Goal: Transaction & Acquisition: Download file/media

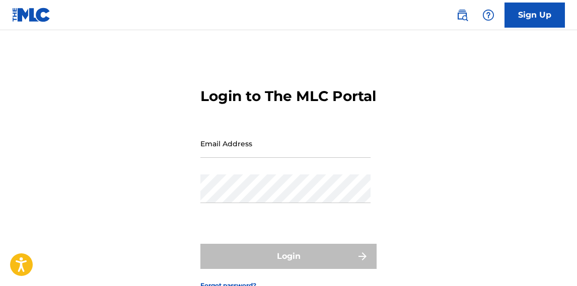
click at [275, 158] on input "Email Address" at bounding box center [285, 143] width 170 height 29
type input "[EMAIL_ADDRESS][DOMAIN_NAME]"
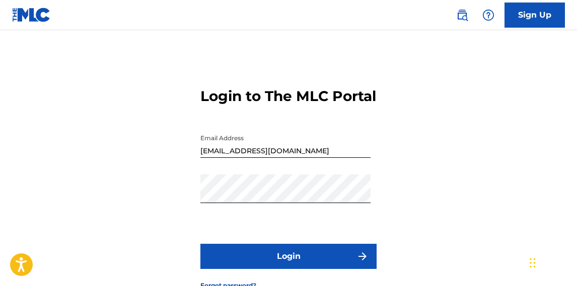
click at [332, 269] on button "Login" at bounding box center [288, 256] width 176 height 25
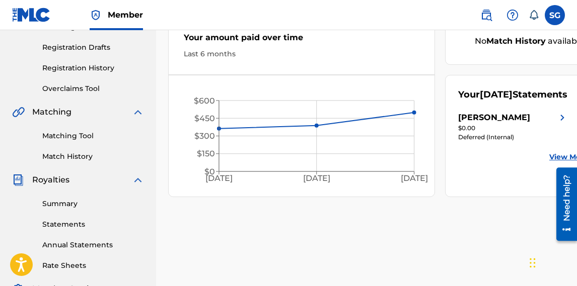
scroll to position [174, 0]
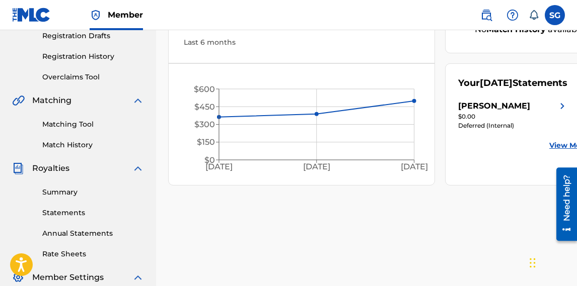
click at [73, 214] on link "Statements" at bounding box center [93, 213] width 102 height 11
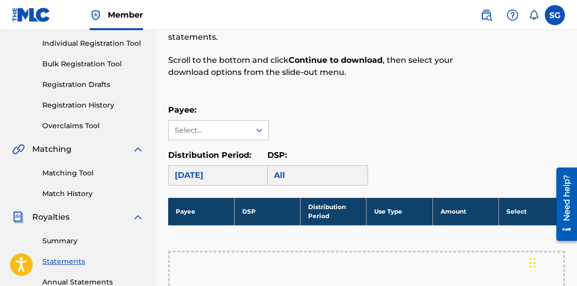
scroll to position [159, 0]
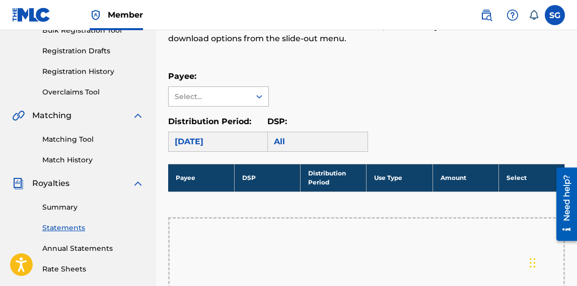
click at [251, 102] on div at bounding box center [259, 97] width 18 height 18
click at [238, 122] on div "[PERSON_NAME]" at bounding box center [219, 119] width 100 height 25
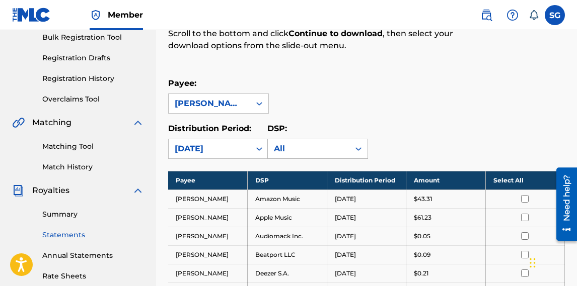
scroll to position [124, 0]
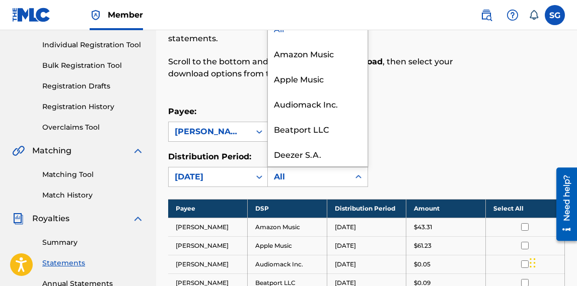
click at [291, 178] on div "All" at bounding box center [308, 177] width 69 height 12
click at [397, 139] on div "Payee: [PERSON_NAME]" at bounding box center [366, 124] width 397 height 36
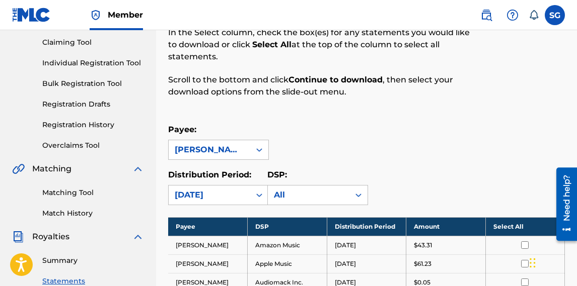
scroll to position [219, 0]
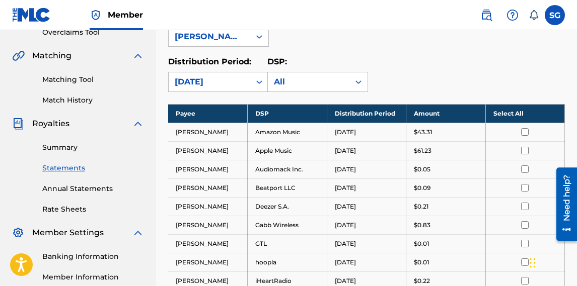
click at [67, 147] on link "Summary" at bounding box center [93, 147] width 102 height 11
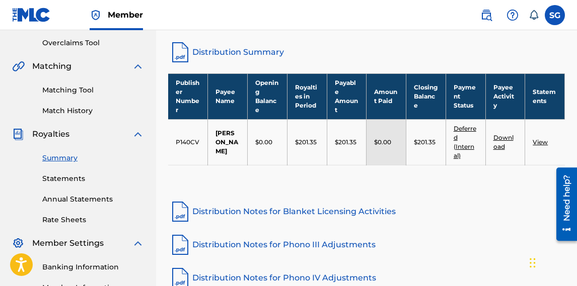
scroll to position [133, 0]
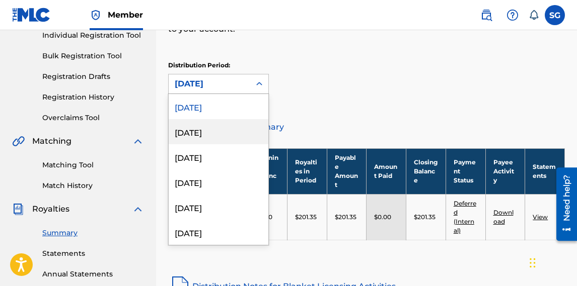
drag, startPoint x: 222, startPoint y: 85, endPoint x: 209, endPoint y: 134, distance: 51.0
click at [209, 94] on div "[DATE], 2 of 53. 53 results available. Use Up and Down to choose options, press…" at bounding box center [218, 84] width 101 height 20
click at [209, 134] on div "[DATE]" at bounding box center [219, 131] width 100 height 25
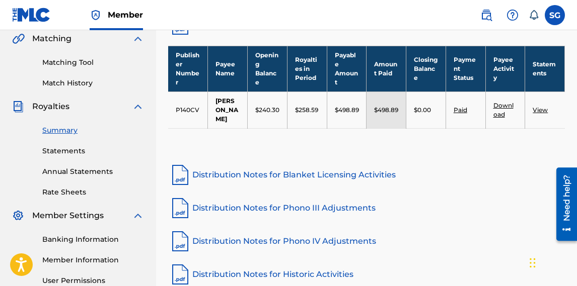
scroll to position [237, 0]
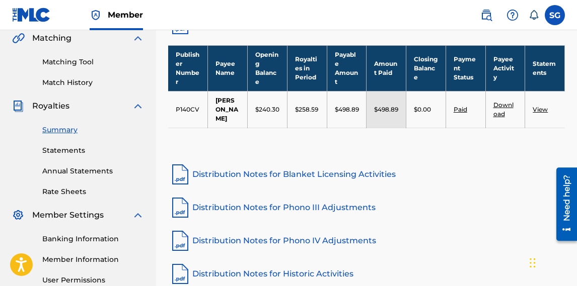
click at [506, 105] on link "Download" at bounding box center [503, 109] width 20 height 17
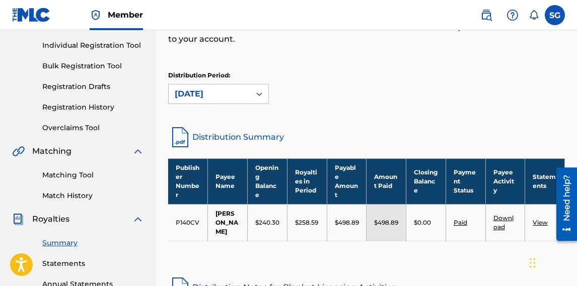
scroll to position [122, 0]
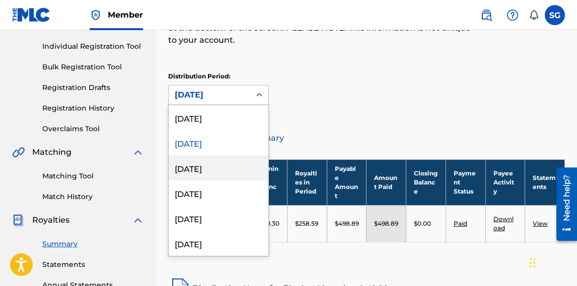
drag, startPoint x: 230, startPoint y: 95, endPoint x: 214, endPoint y: 165, distance: 71.7
click at [214, 105] on div "[DATE], 3 of 53. 53 results available. Use Up and Down to choose options, press…" at bounding box center [218, 95] width 101 height 20
click at [214, 165] on div "[DATE]" at bounding box center [219, 168] width 100 height 25
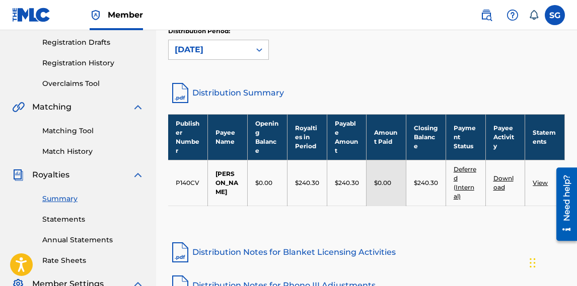
scroll to position [170, 0]
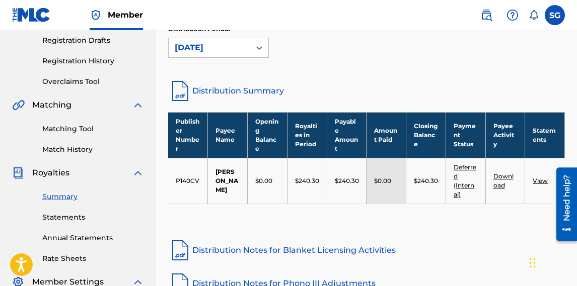
click at [504, 176] on link "Download" at bounding box center [503, 181] width 20 height 17
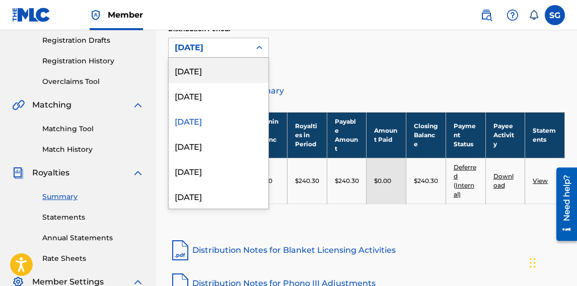
drag, startPoint x: 208, startPoint y: 45, endPoint x: 205, endPoint y: 71, distance: 25.8
click at [205, 58] on div "[DATE], 1 of 53. 53 results available. Use Up and Down to choose options, press…" at bounding box center [218, 48] width 101 height 20
click at [205, 71] on div "[DATE]" at bounding box center [219, 70] width 100 height 25
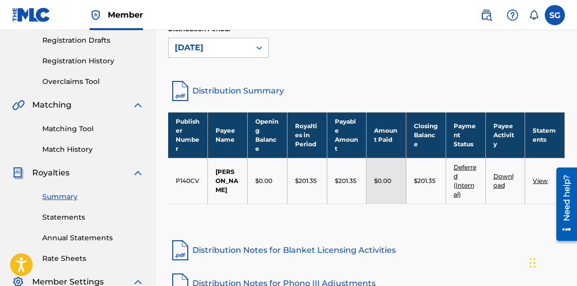
click at [503, 175] on link "Download" at bounding box center [503, 181] width 20 height 17
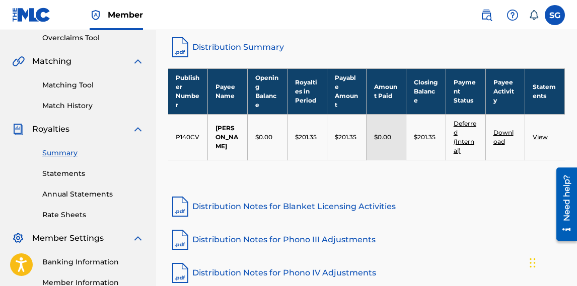
scroll to position [229, 0]
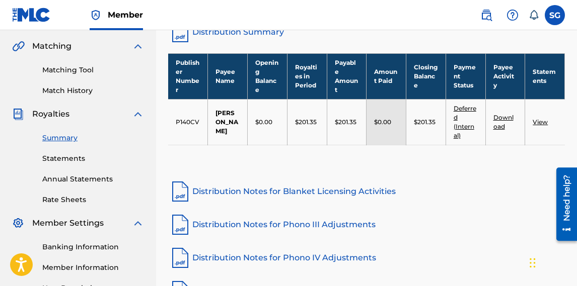
click at [541, 124] on link "View" at bounding box center [540, 122] width 15 height 8
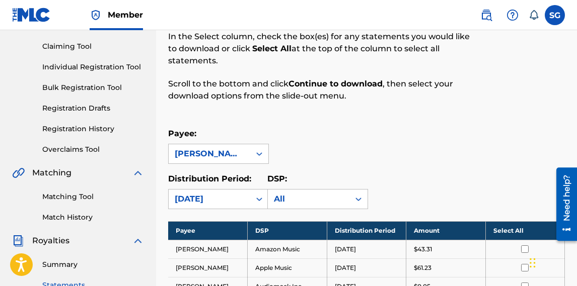
scroll to position [165, 0]
